Goal: Task Accomplishment & Management: Manage account settings

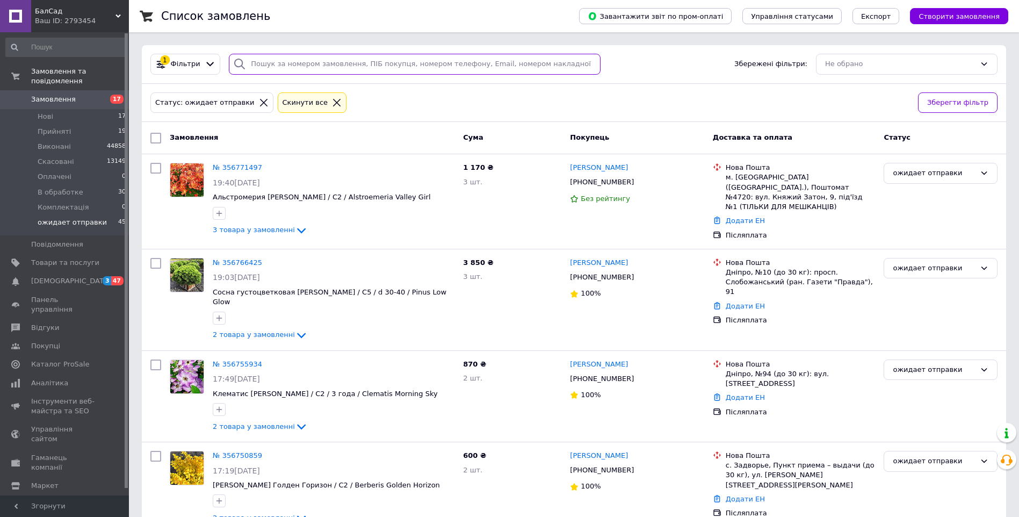
click at [255, 62] on input "search" at bounding box center [415, 64] width 372 height 21
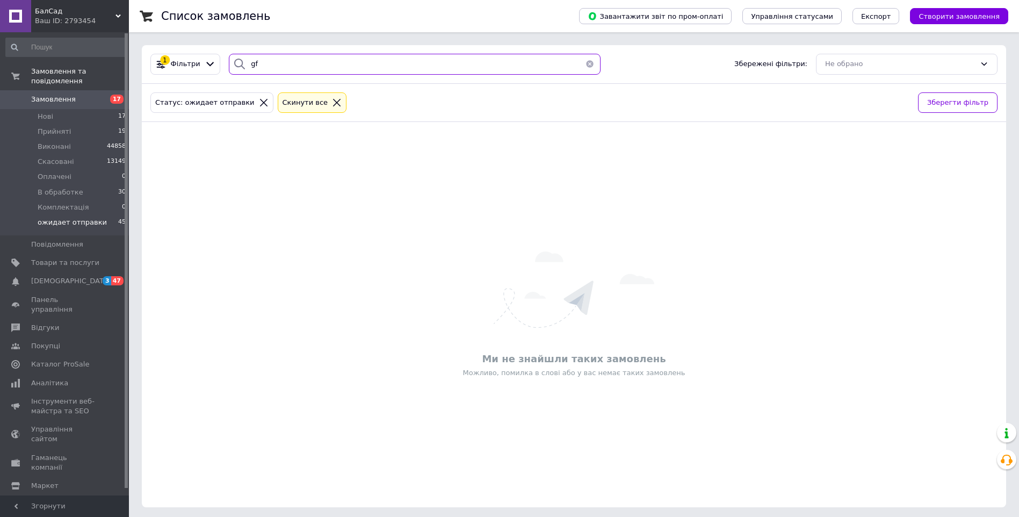
type input "g"
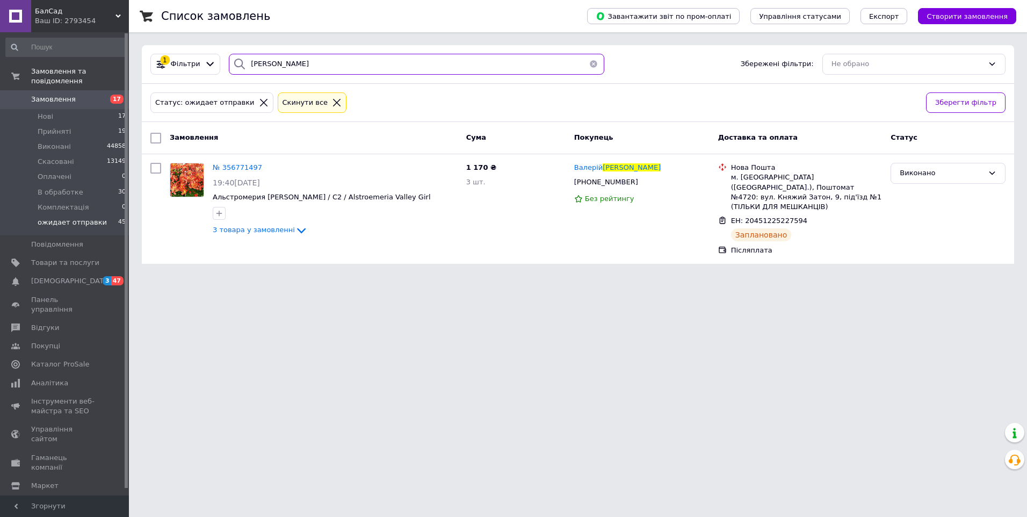
drag, startPoint x: 286, startPoint y: 64, endPoint x: 243, endPoint y: 67, distance: 43.0
click at [277, 66] on input "[PERSON_NAME]" at bounding box center [416, 64] width 375 height 21
drag, startPoint x: 243, startPoint y: 67, endPoint x: 220, endPoint y: 67, distance: 23.1
click at [224, 67] on div "[PERSON_NAME]" at bounding box center [416, 64] width 384 height 21
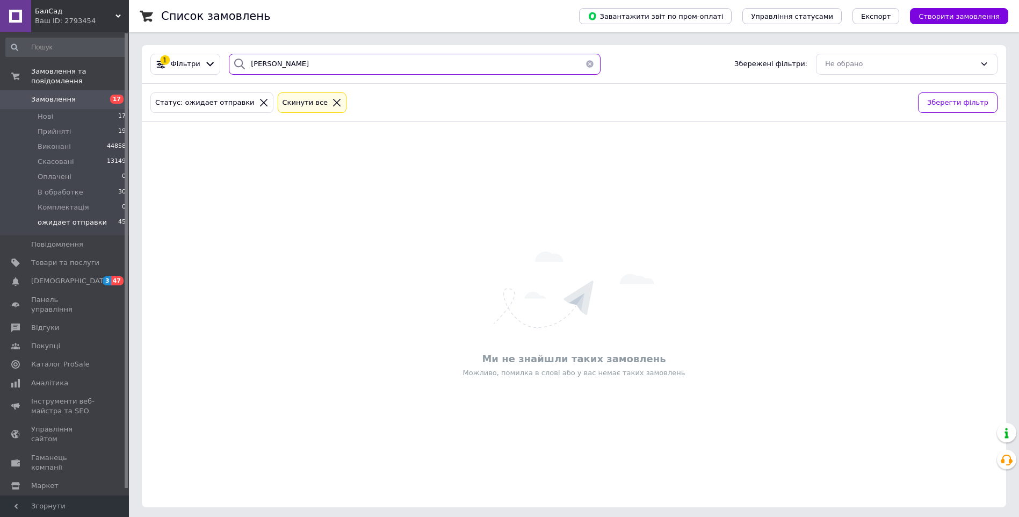
type input "[PERSON_NAME]"
click at [68, 96] on link "Замовлення 17" at bounding box center [66, 99] width 132 height 18
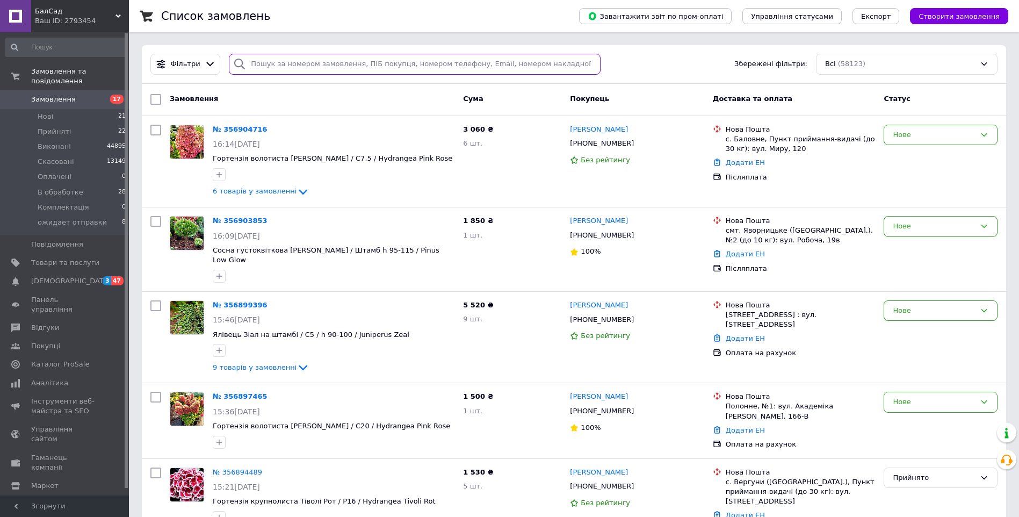
click at [272, 61] on input "search" at bounding box center [415, 64] width 372 height 21
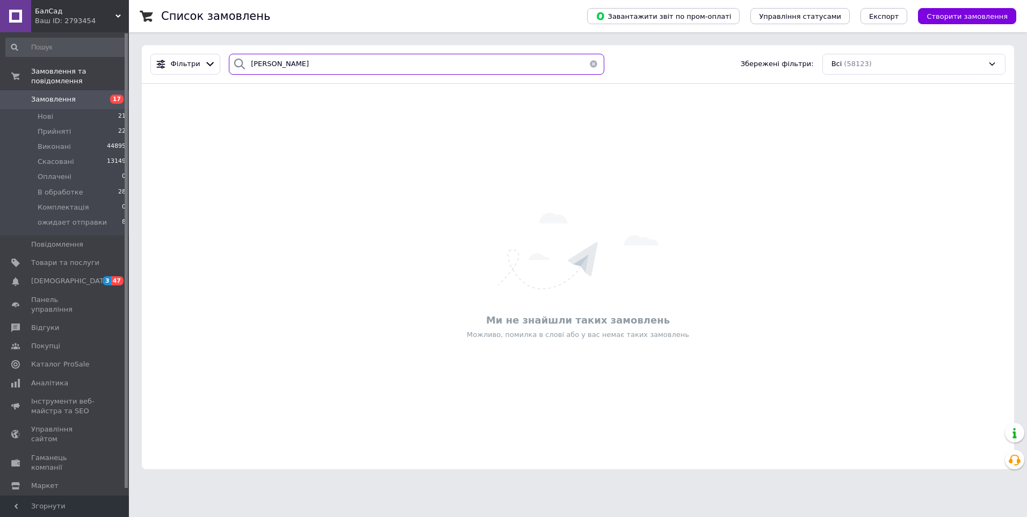
drag, startPoint x: 268, startPoint y: 71, endPoint x: 241, endPoint y: 74, distance: 27.0
click at [241, 74] on div "[PERSON_NAME]" at bounding box center [416, 64] width 375 height 21
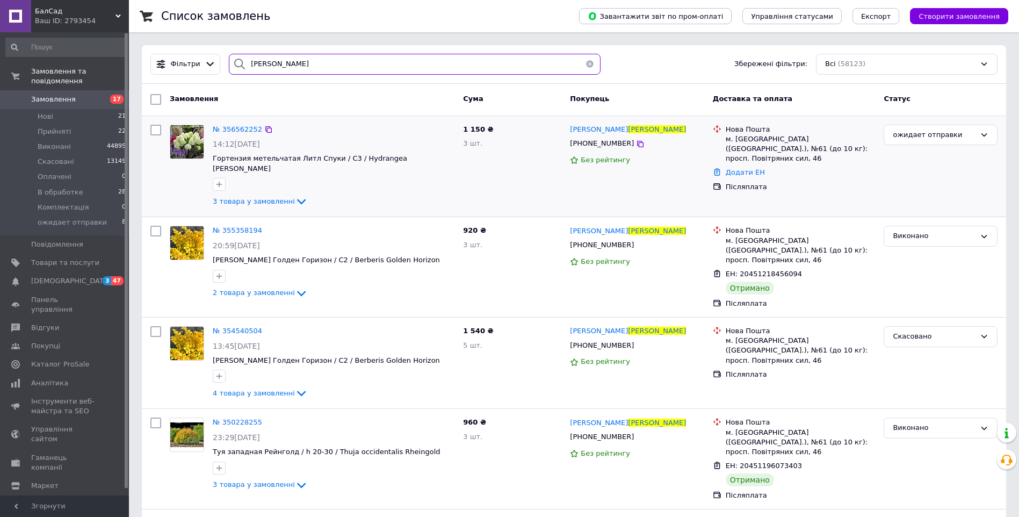
type input "[PERSON_NAME]"
click at [237, 134] on div "№ 356562252" at bounding box center [238, 130] width 52 height 12
click at [238, 129] on span "№ 356562252" at bounding box center [237, 129] width 49 height 8
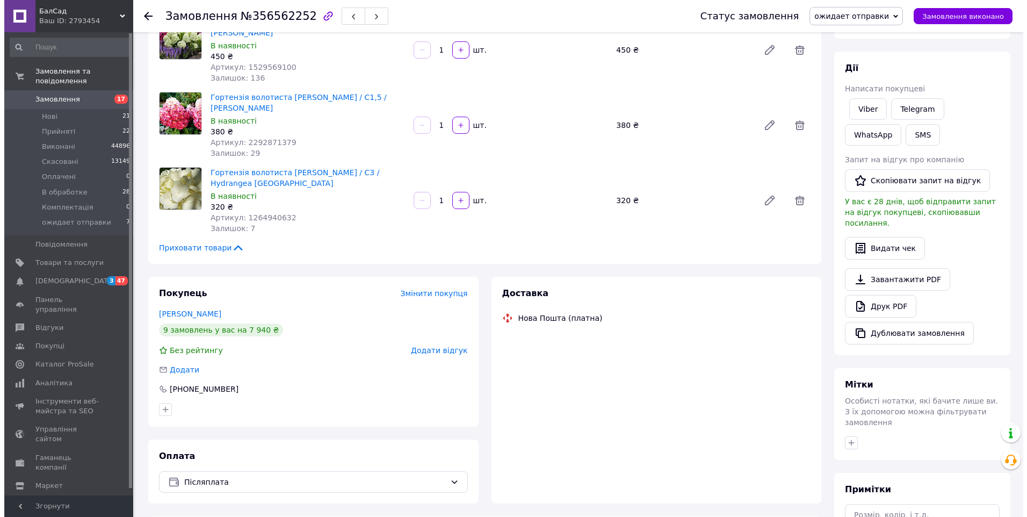
scroll to position [269, 0]
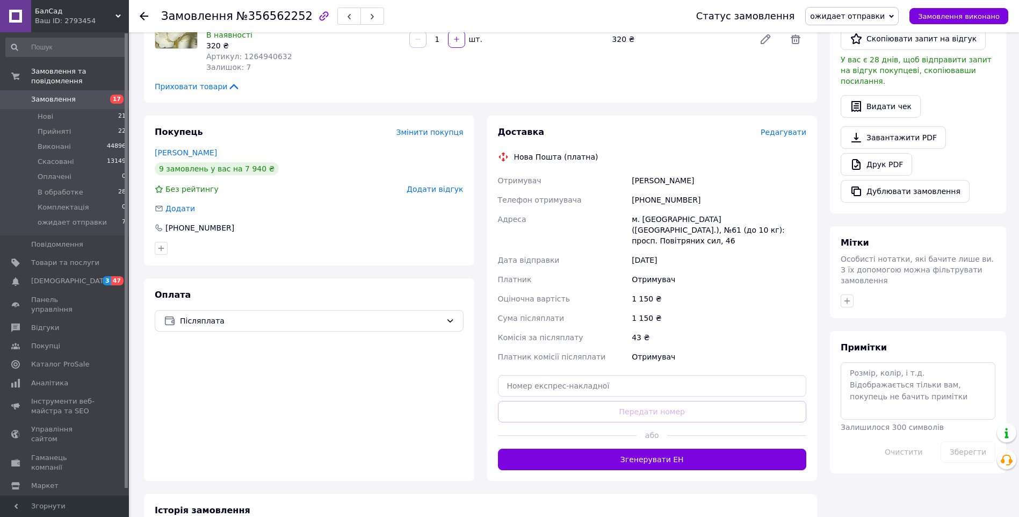
click at [789, 136] on span "Редагувати" at bounding box center [783, 132] width 46 height 9
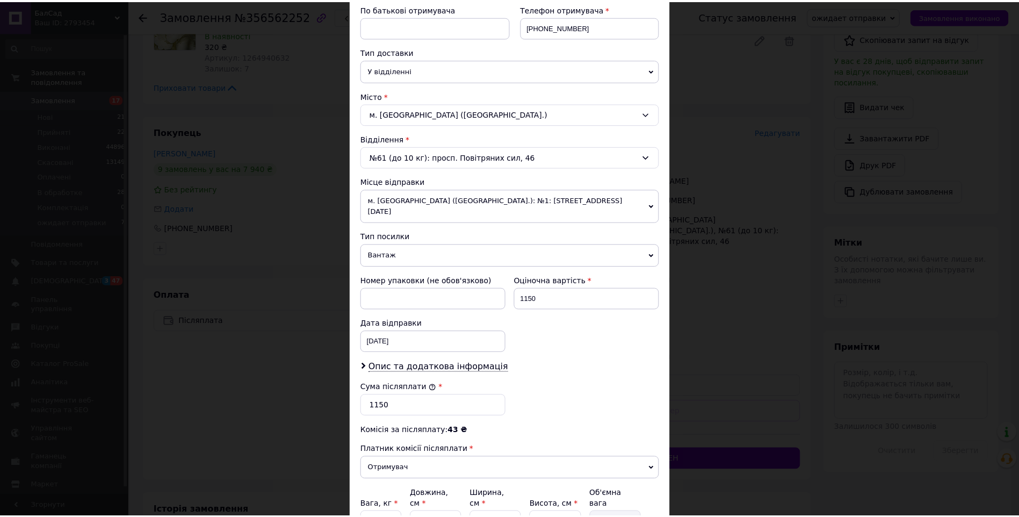
scroll to position [303, 0]
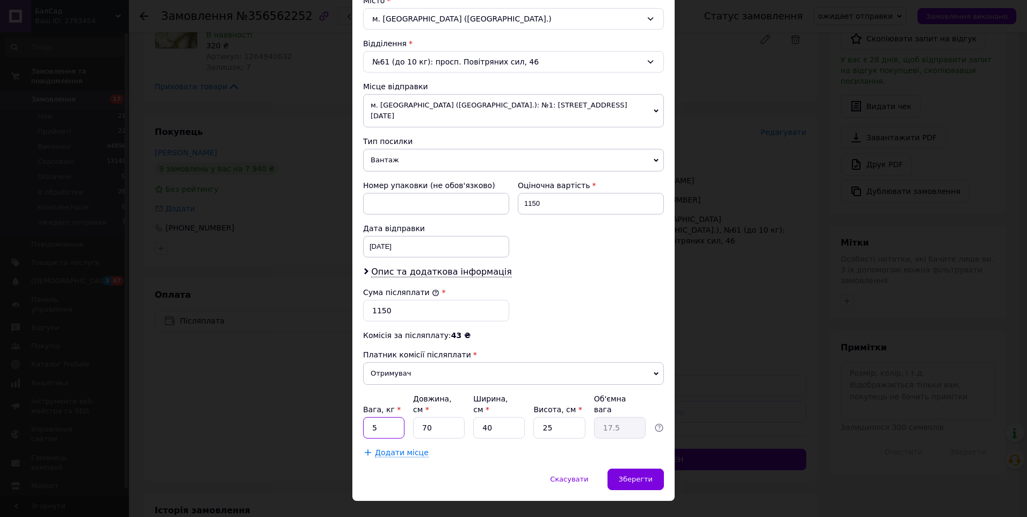
drag, startPoint x: 388, startPoint y: 397, endPoint x: 340, endPoint y: 423, distance: 53.8
click at [359, 412] on div "Спосіб доставки Нова Пошта (платна) Платник Отримувач Відправник Прізвище отрим…" at bounding box center [513, 117] width 322 height 701
type input "10"
type input "7"
type input "1.75"
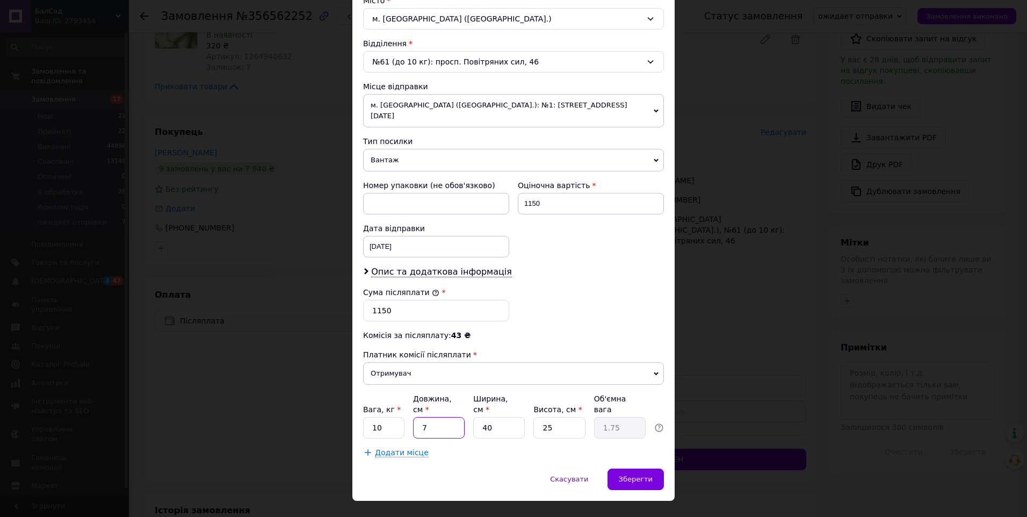
type input "70"
type input "17.5"
type input "4"
type input "1.75"
type input "47"
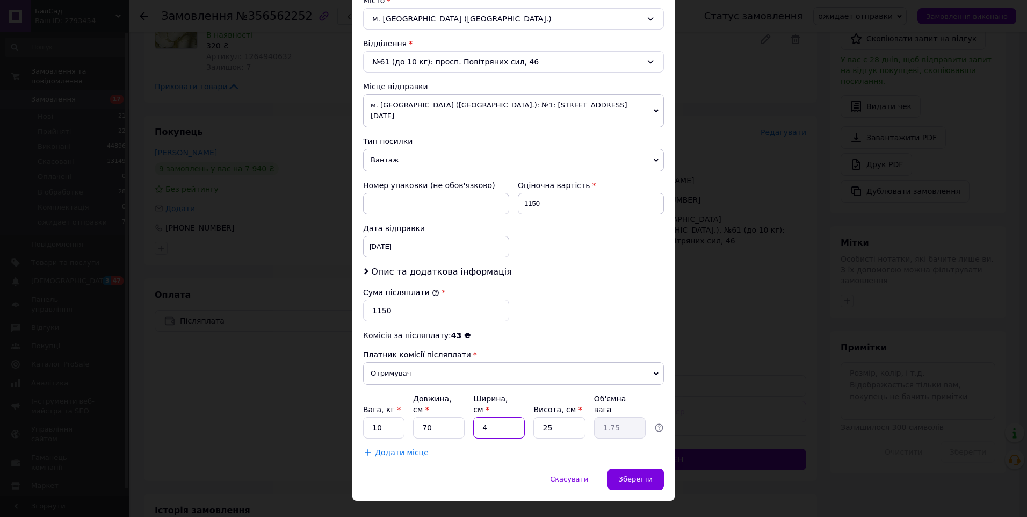
type input "20.56"
type input "47"
type input "2"
type input "1.65"
type input "24"
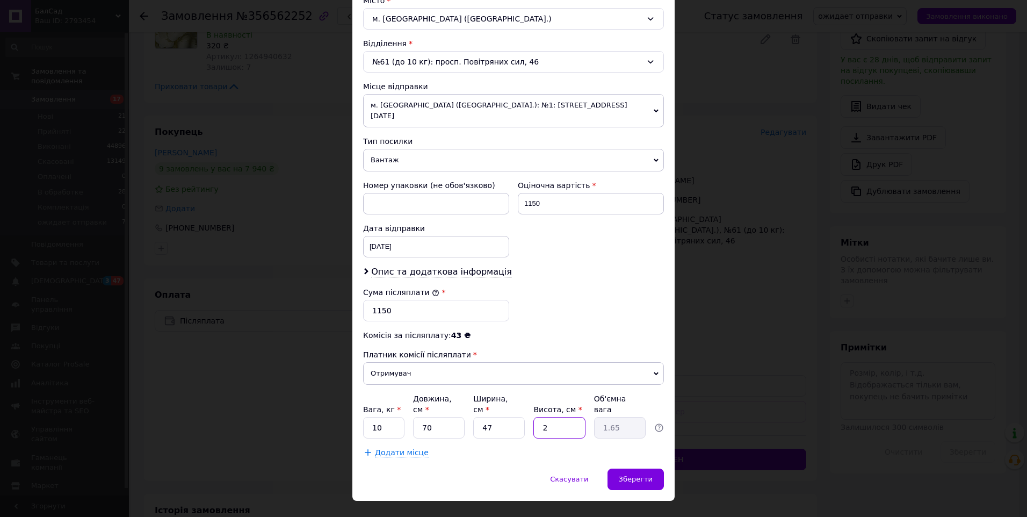
type input "19.74"
type input "24"
click at [633, 475] on span "Зберегти" at bounding box center [636, 479] width 34 height 8
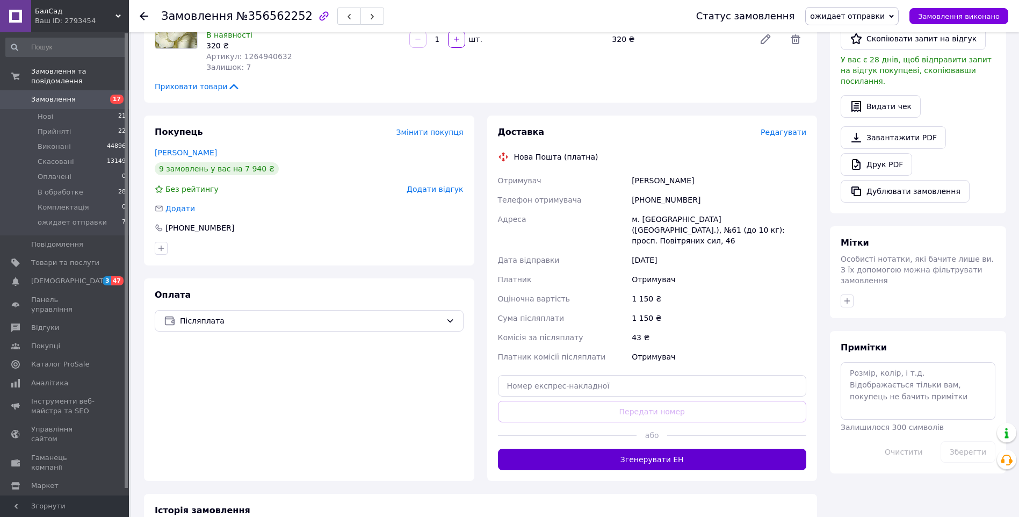
click at [737, 449] on button "Згенерувати ЕН" at bounding box center [652, 458] width 309 height 21
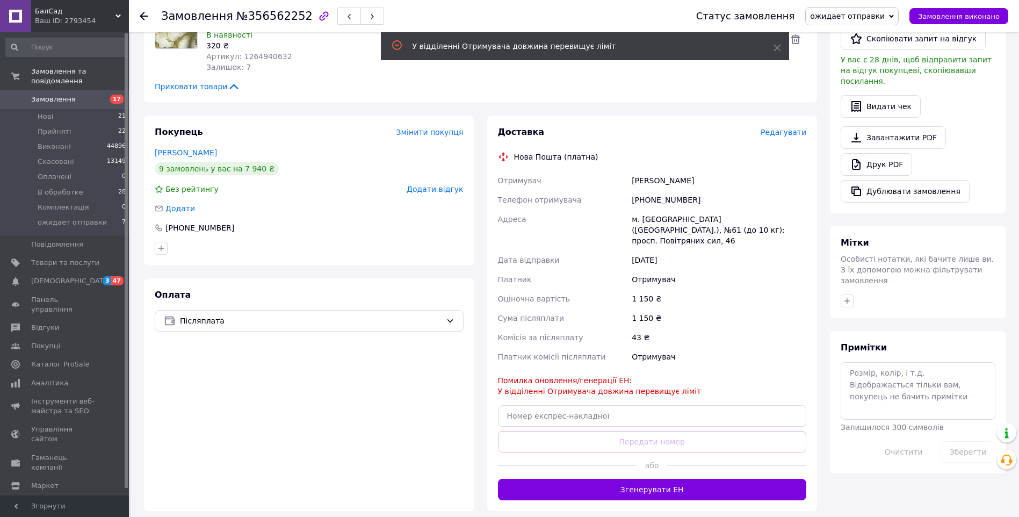
click at [846, 18] on span "ожидает отправки" at bounding box center [847, 16] width 75 height 9
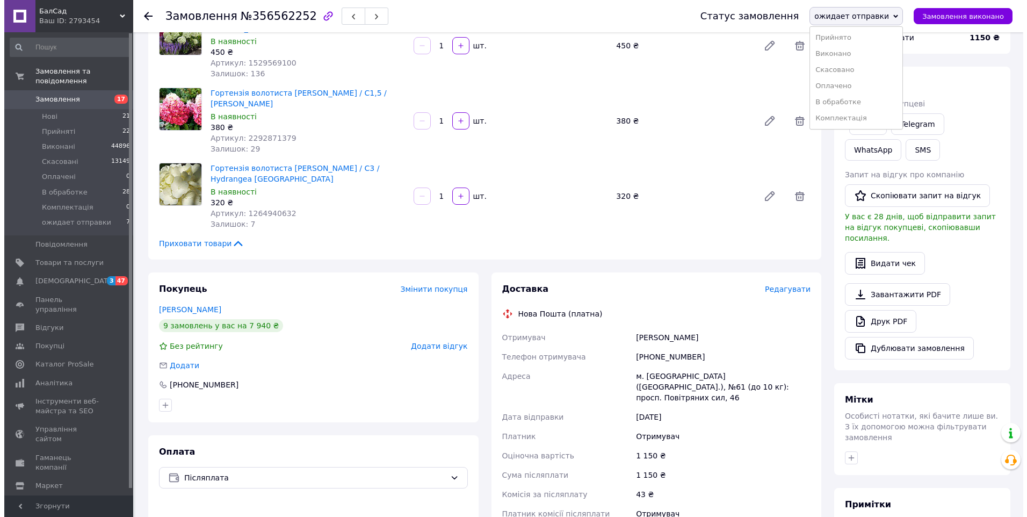
scroll to position [215, 0]
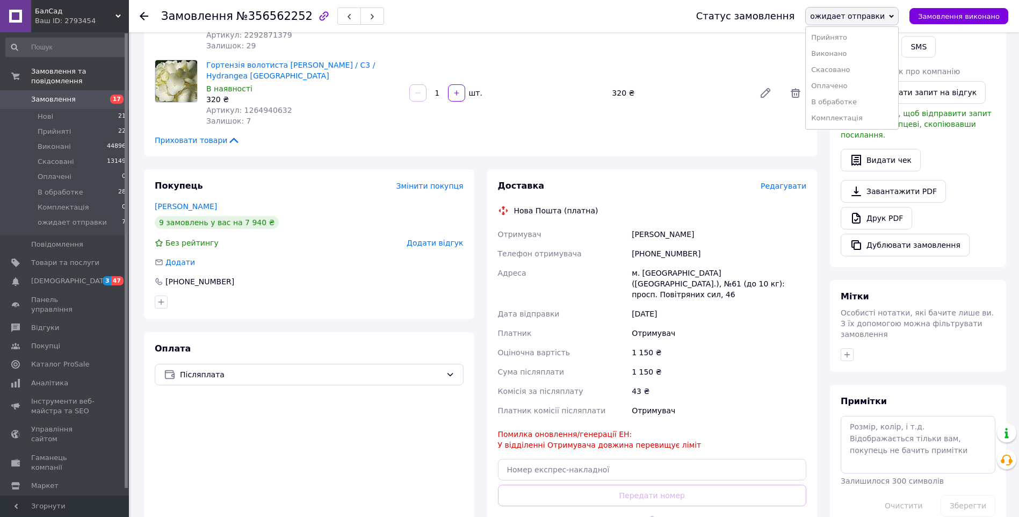
click at [776, 188] on span "Редагувати" at bounding box center [783, 186] width 46 height 9
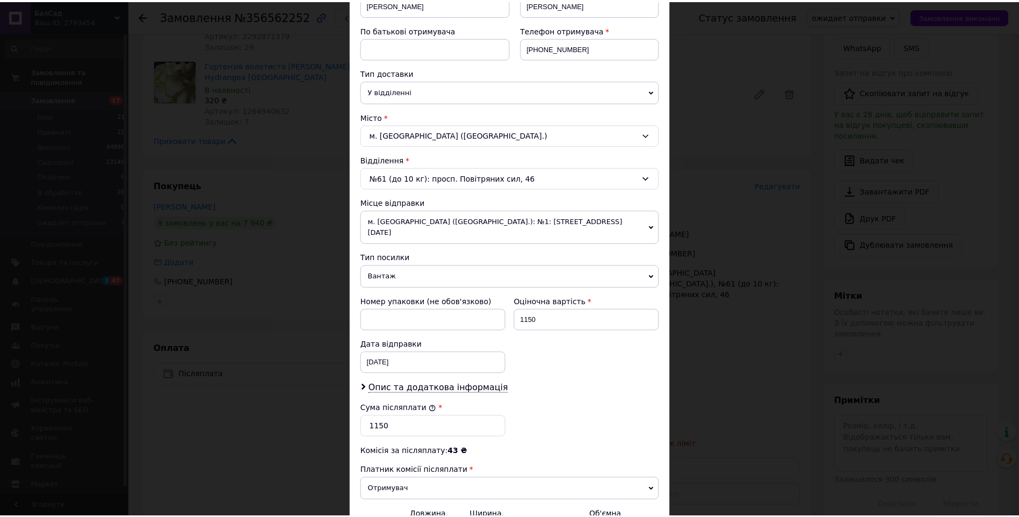
scroll to position [269, 0]
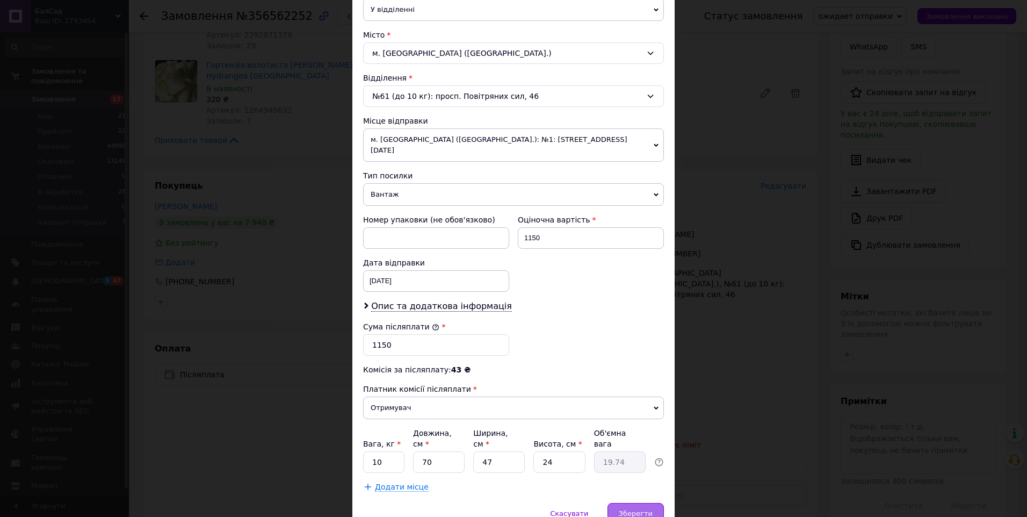
drag, startPoint x: 647, startPoint y: 490, endPoint x: 636, endPoint y: 496, distance: 12.7
click at [646, 509] on span "Зберегти" at bounding box center [636, 513] width 34 height 8
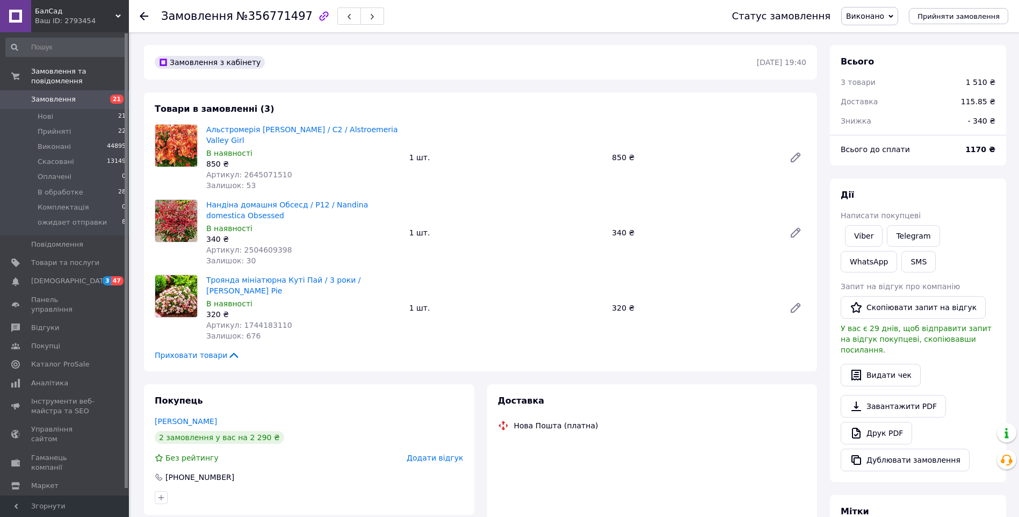
scroll to position [215, 0]
